Goal: Feedback & Contribution: Submit feedback/report problem

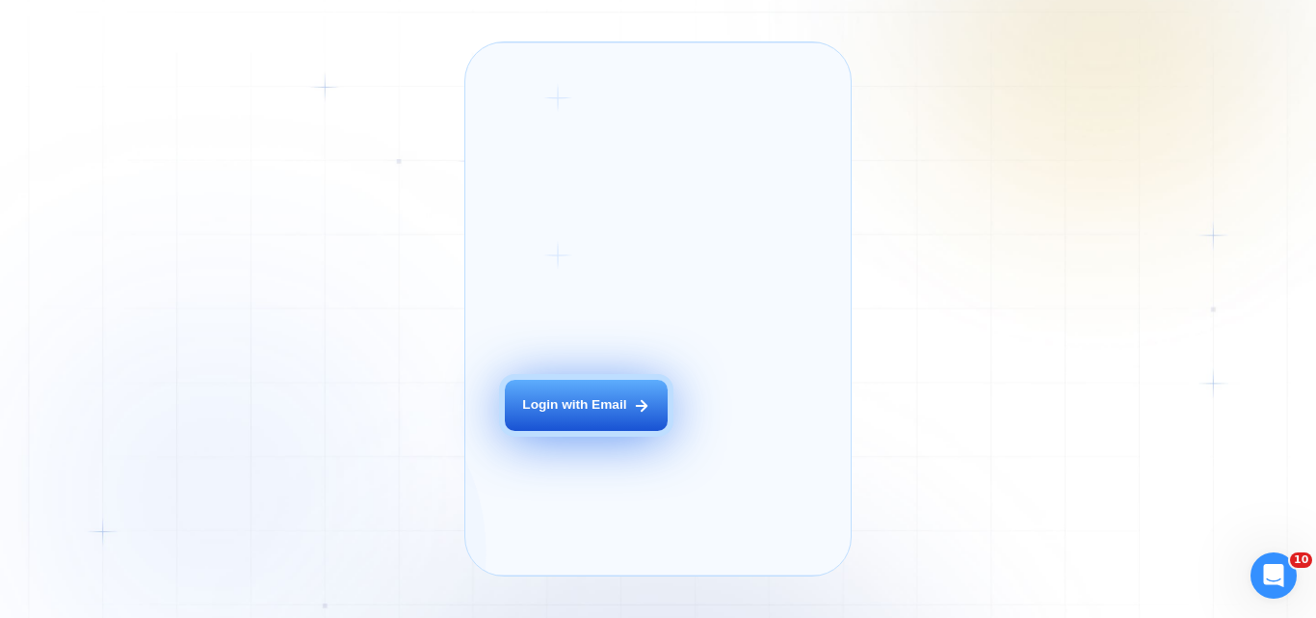
click at [574, 415] on button "Login with Email" at bounding box center [586, 405] width 163 height 51
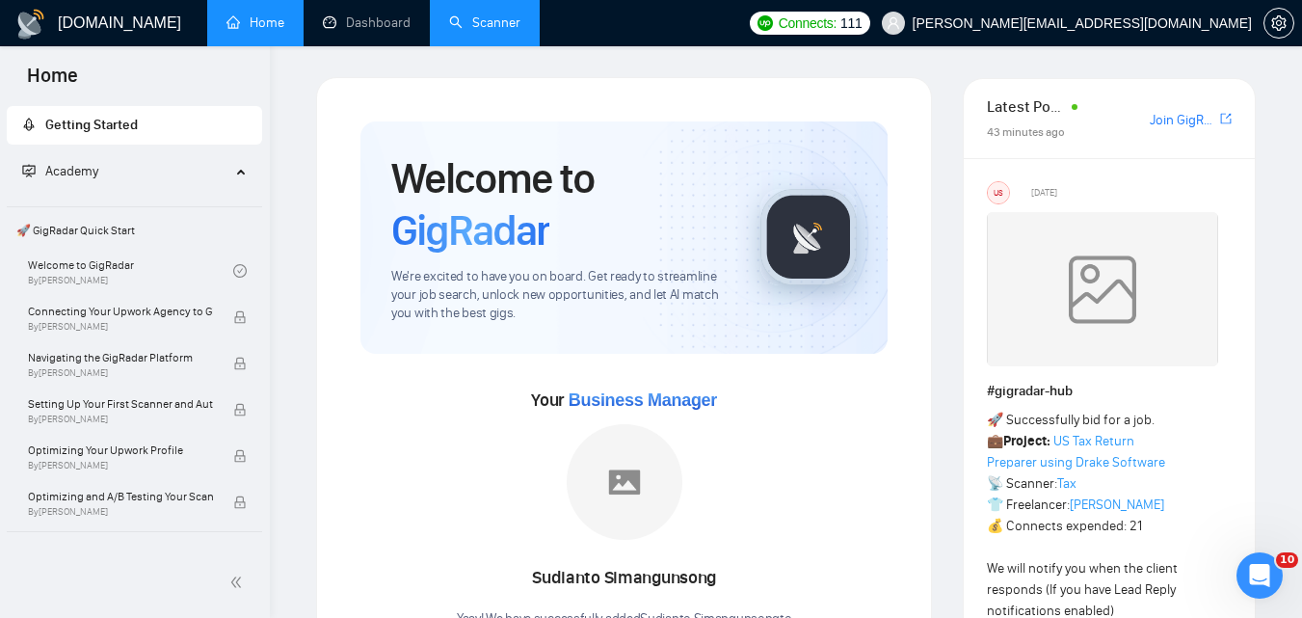
click at [454, 14] on link "Scanner" at bounding box center [484, 22] width 71 height 16
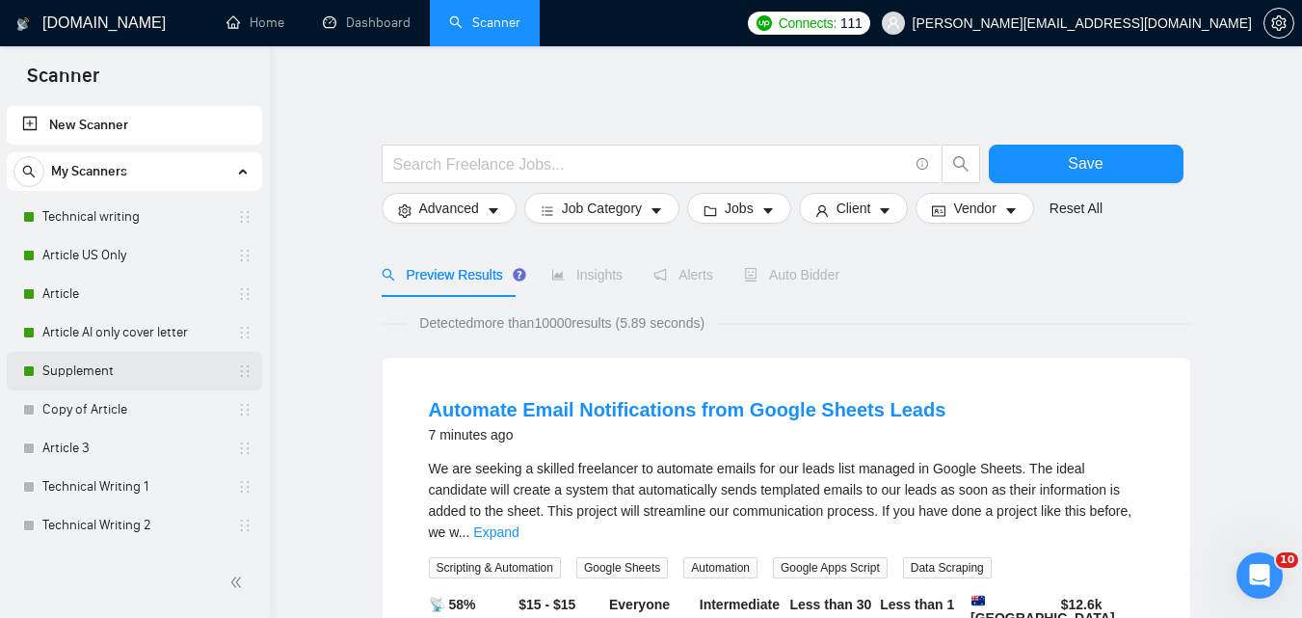
click at [103, 355] on link "Supplement" at bounding box center [133, 371] width 183 height 39
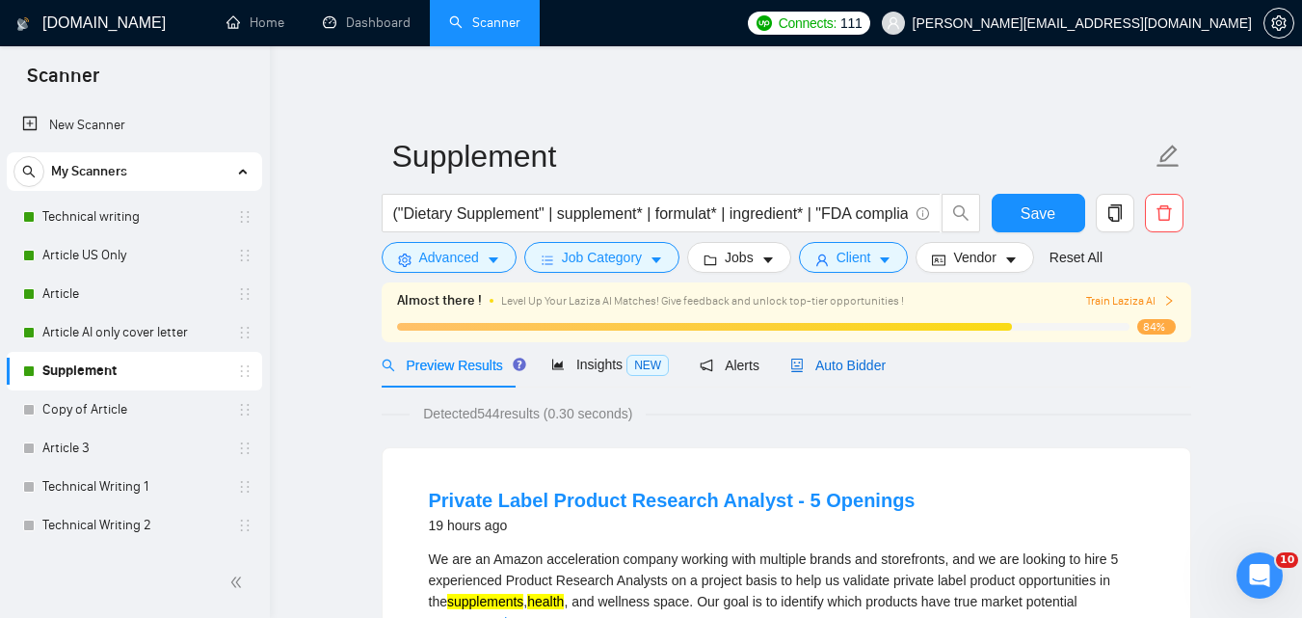
click at [854, 371] on span "Auto Bidder" at bounding box center [837, 365] width 95 height 15
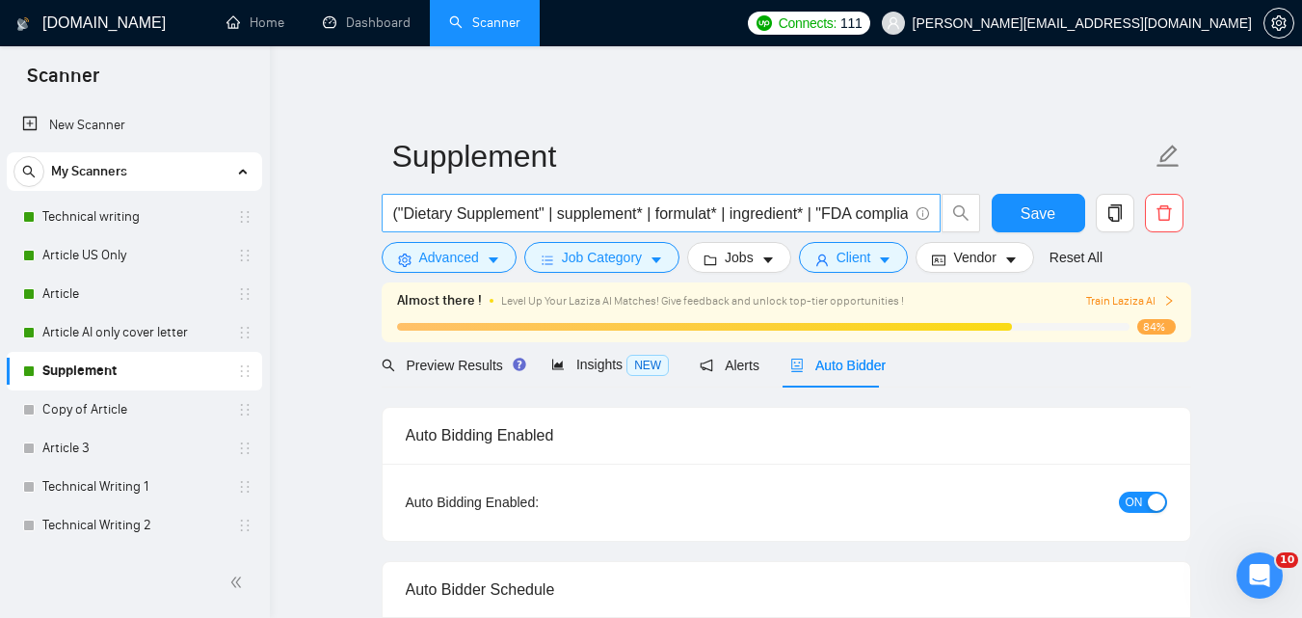
click at [747, 220] on input "("Dietary Supplement" | supplement* | formulat* | ingredient* | "FDA compliance…" at bounding box center [650, 213] width 515 height 24
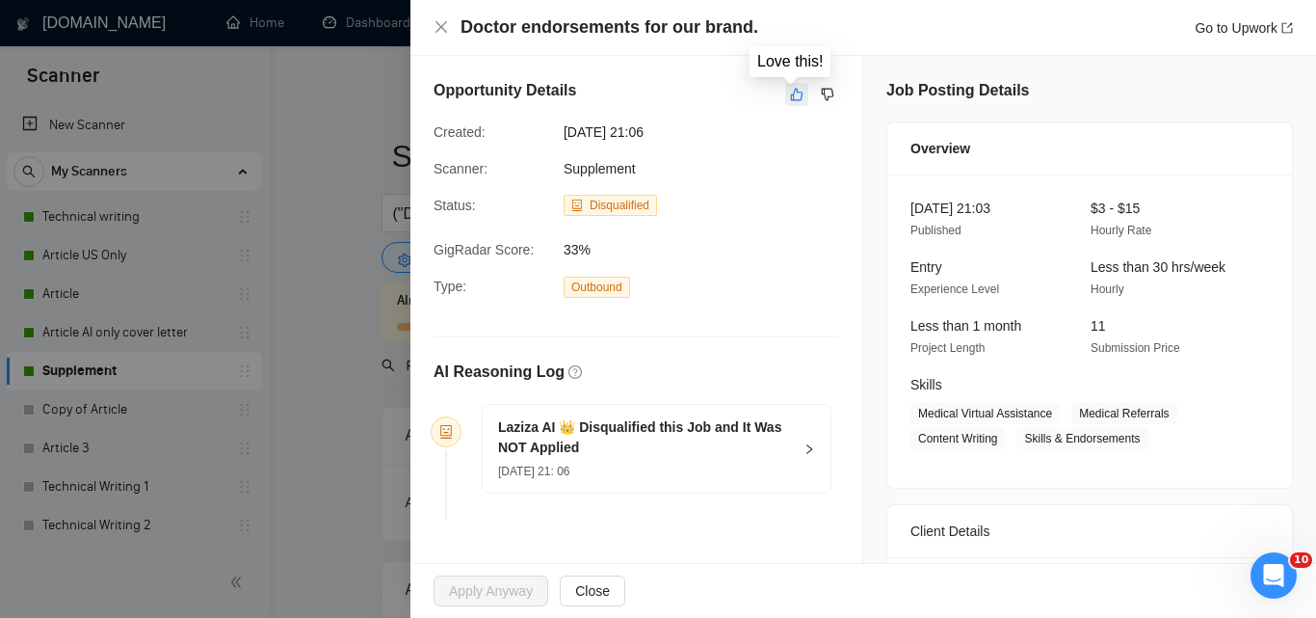
click at [790, 98] on icon "like" at bounding box center [796, 94] width 13 height 15
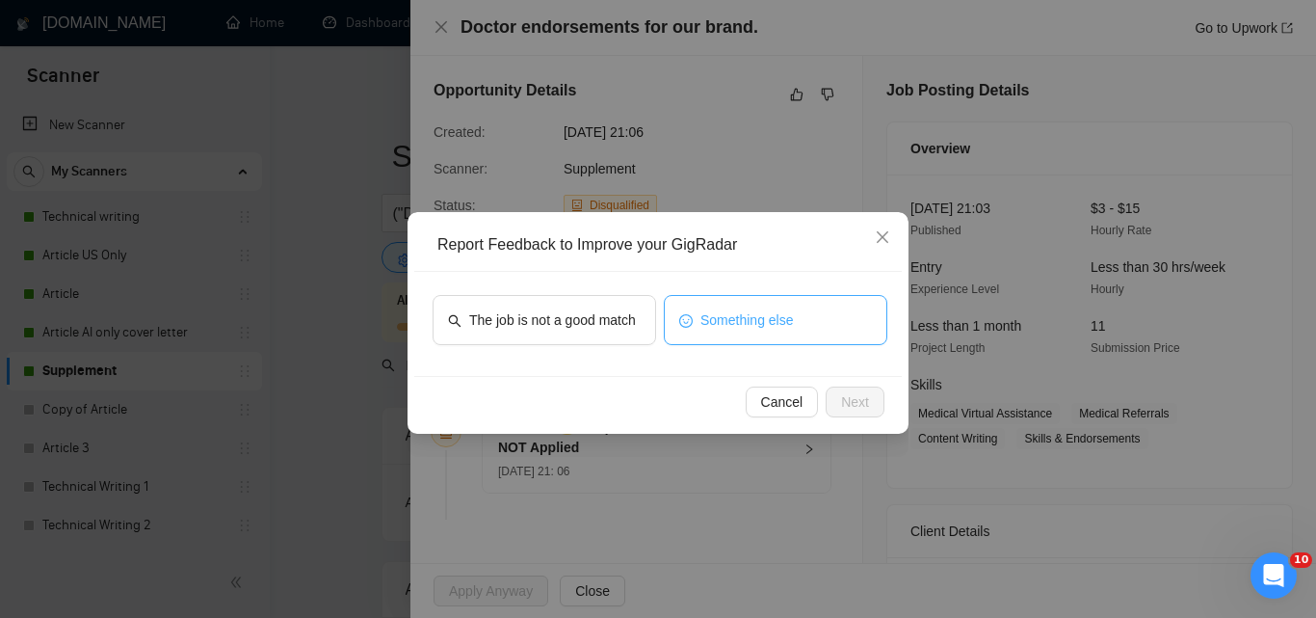
click at [680, 333] on button "Something else" at bounding box center [776, 320] width 224 height 50
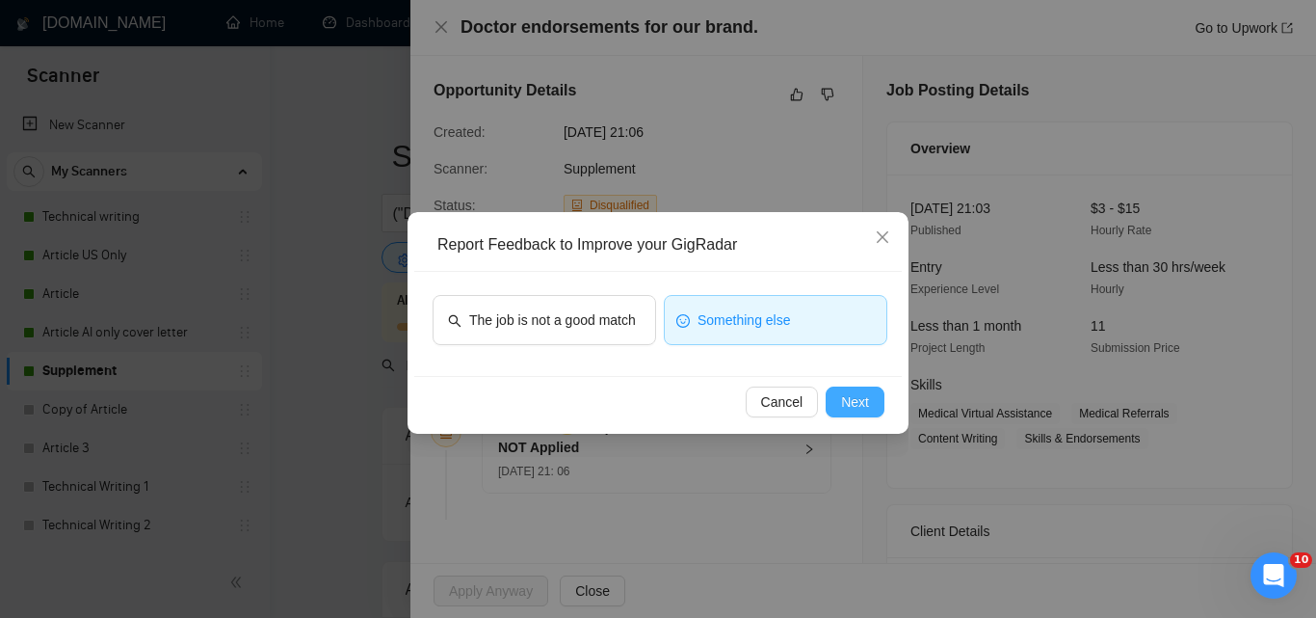
click at [834, 395] on button "Next" at bounding box center [855, 401] width 59 height 31
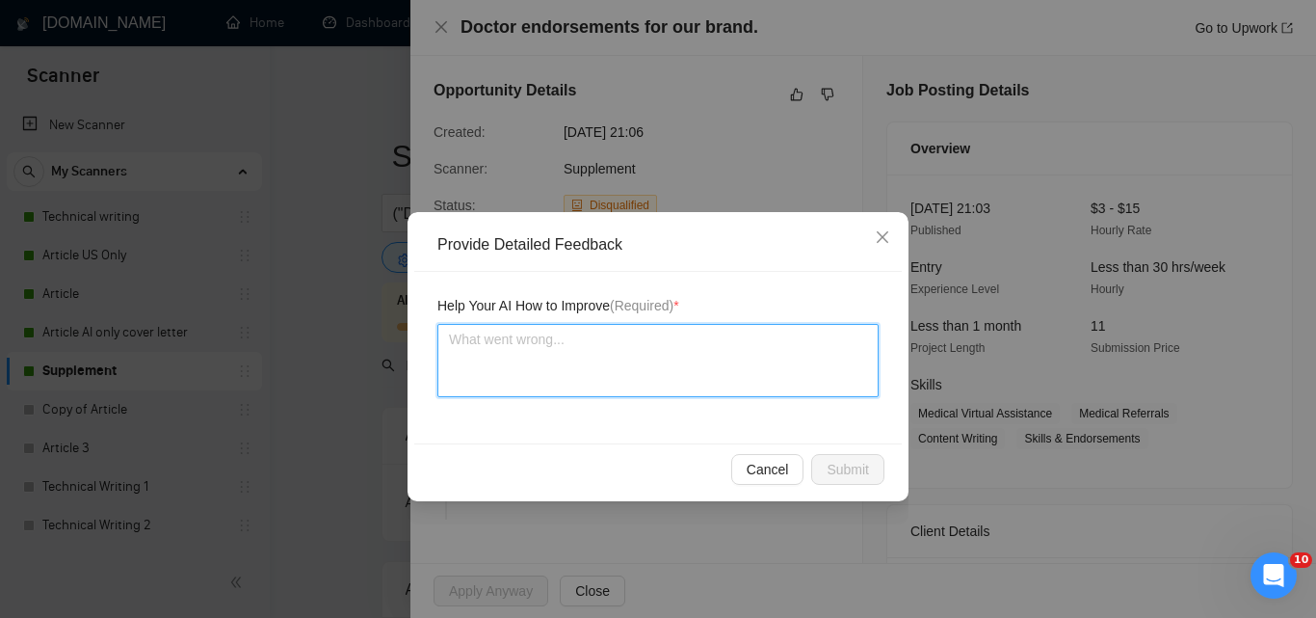
click at [721, 382] on textarea at bounding box center [658, 360] width 441 height 73
paste textarea "So, we wouldn't bid on this because the budget is so low, but we definitely hav…"
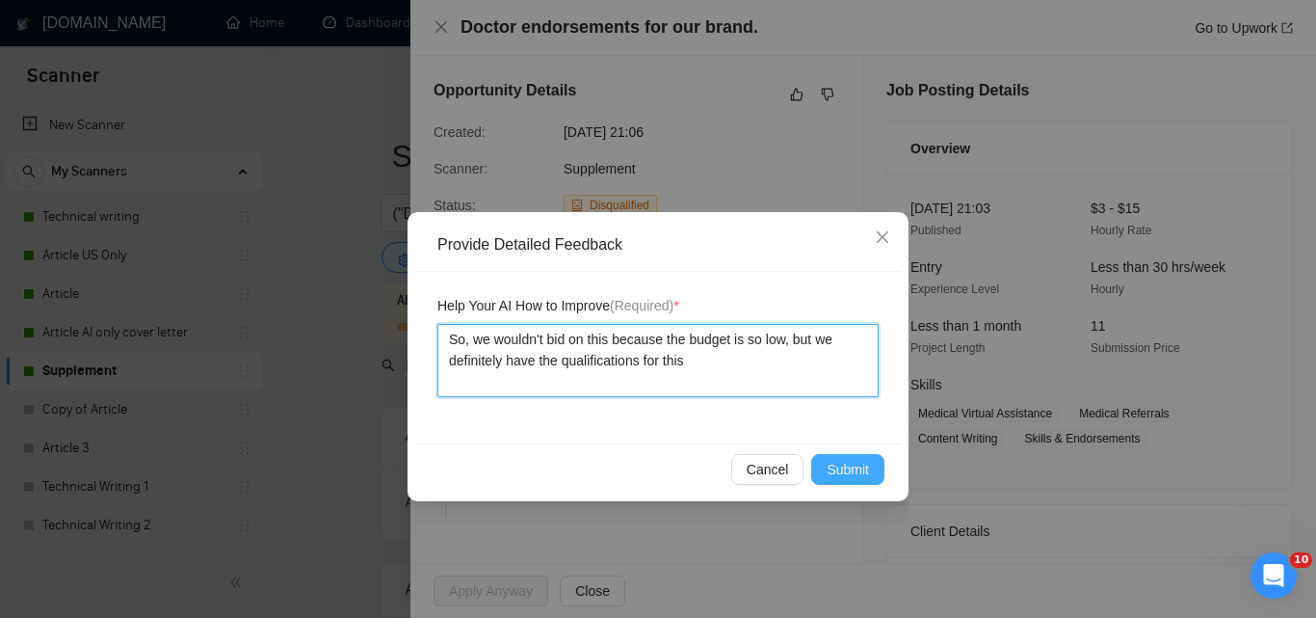
type textarea "So, we wouldn't bid on this because the budget is so low, but we definitely hav…"
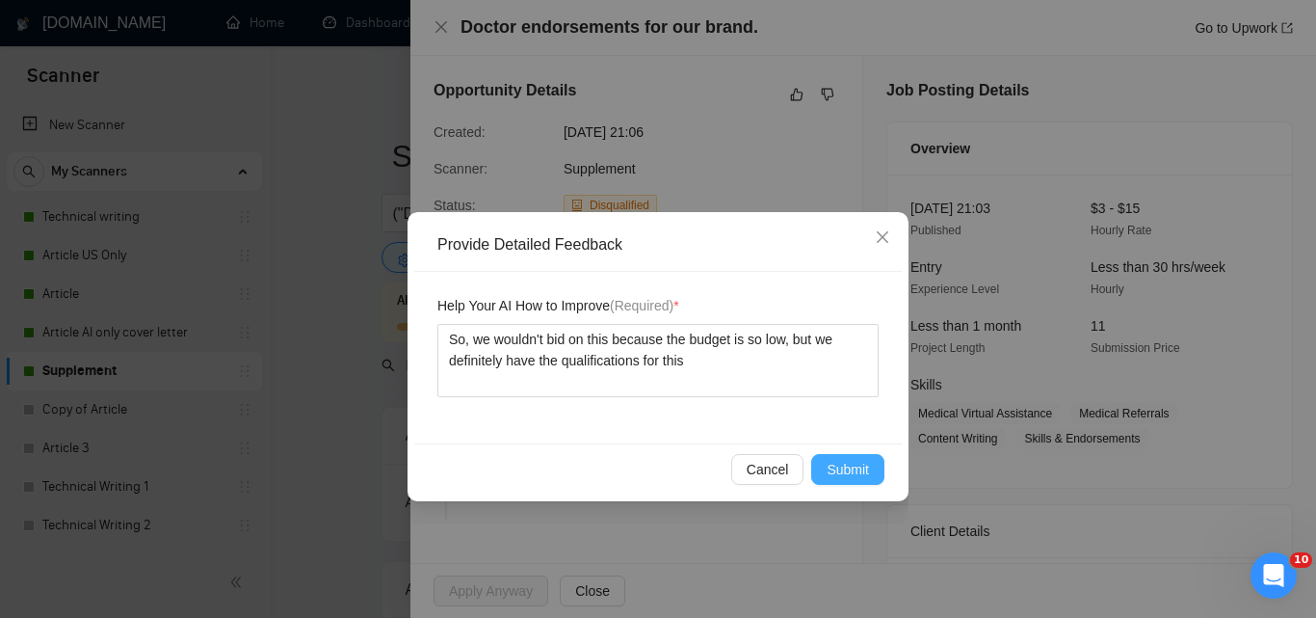
click at [832, 470] on span "Submit" at bounding box center [848, 469] width 42 height 21
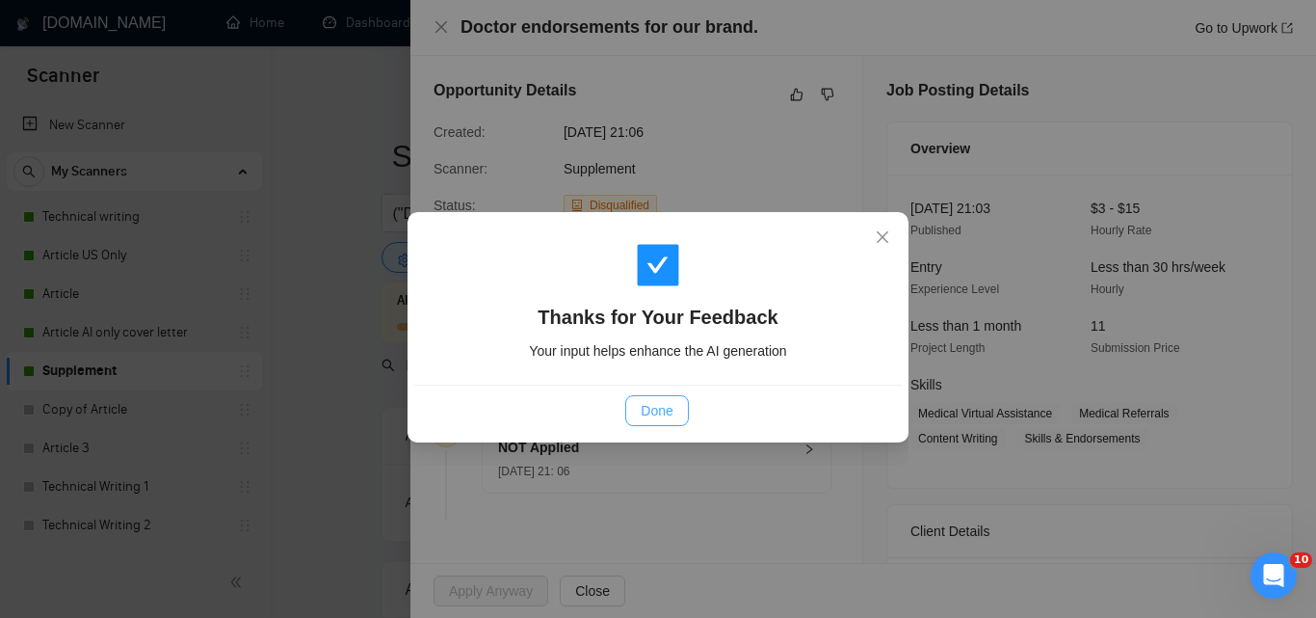
click at [652, 406] on span "Done" at bounding box center [657, 410] width 32 height 21
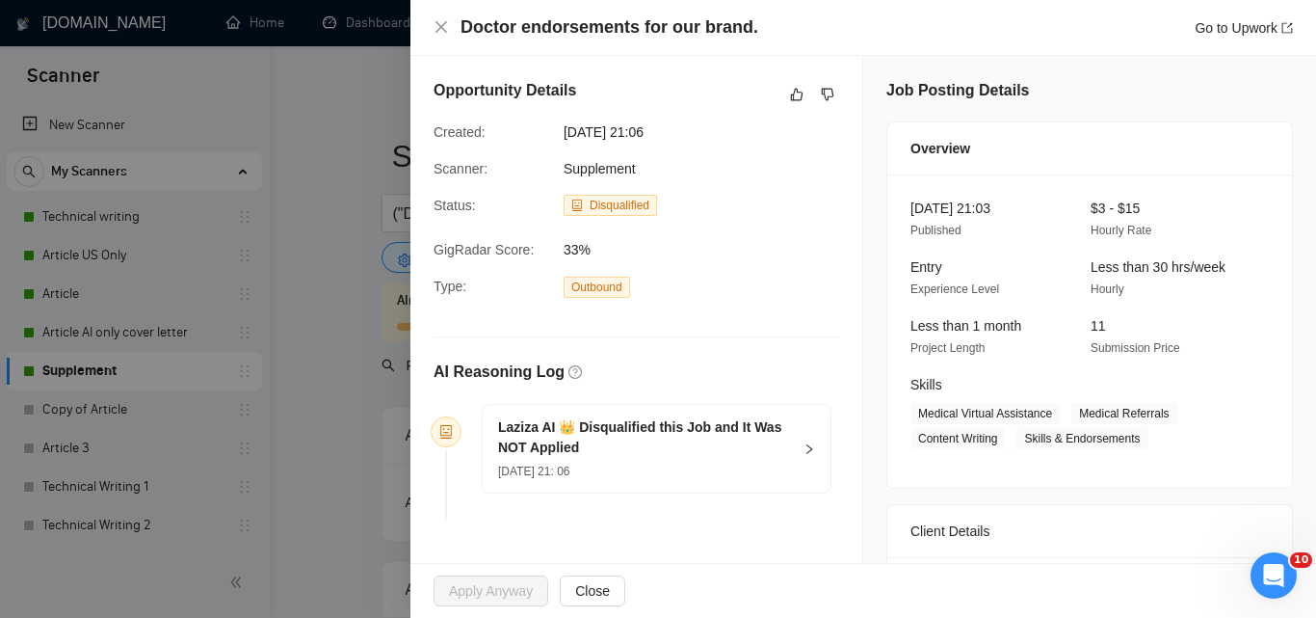
click at [349, 251] on div at bounding box center [658, 309] width 1316 height 618
